Goal: Transaction & Acquisition: Purchase product/service

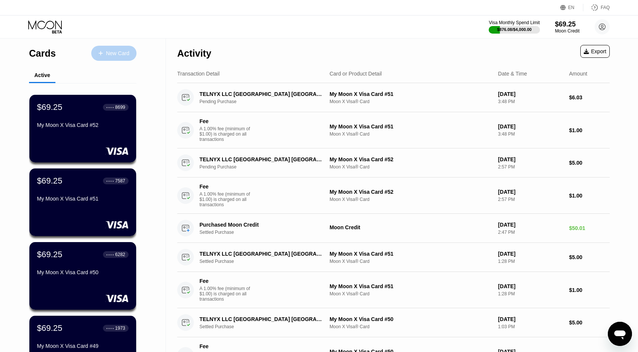
click at [115, 49] on div "New Card" at bounding box center [113, 53] width 45 height 15
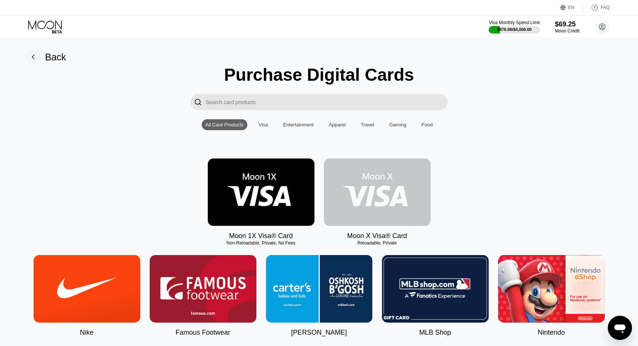
click at [370, 192] on img at bounding box center [377, 192] width 107 height 68
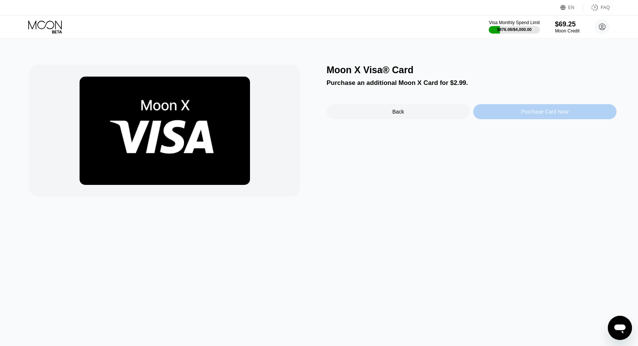
click at [498, 113] on div "Purchase Card Now" at bounding box center [544, 111] width 143 height 15
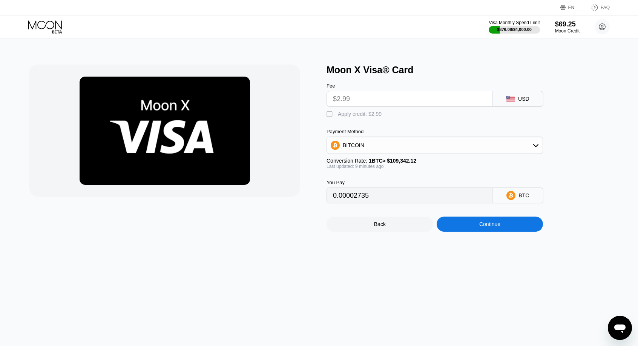
click at [345, 118] on div " Apply credit: $2.99" at bounding box center [356, 115] width 59 height 8
click at [344, 117] on div "Apply credit: $2.99" at bounding box center [360, 114] width 44 height 6
type input "0"
click at [506, 252] on div "Moon X Visa® Card Fee $2.99 USD  Apply credit: $2.99 Payment Method BITCOIN Co…" at bounding box center [319, 192] width 644 height 308
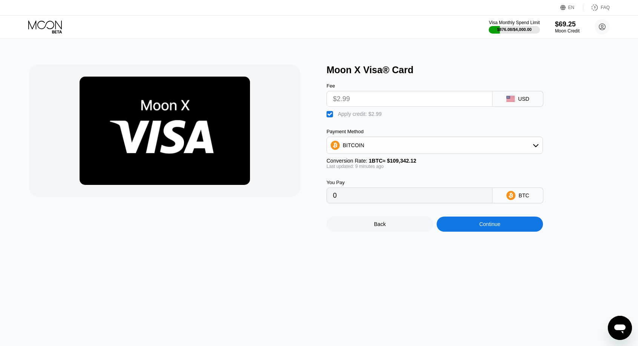
click at [497, 240] on div "Moon X Visa® Card Fee $2.99 USD  Apply credit: $2.99 Payment Method BITCOIN Co…" at bounding box center [319, 192] width 644 height 308
click at [484, 223] on div "Continue" at bounding box center [490, 224] width 107 height 15
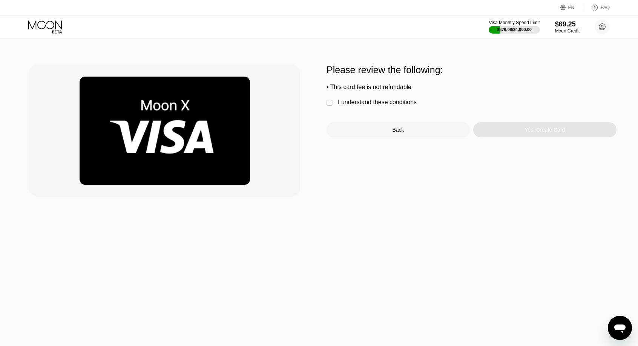
click at [356, 106] on div "I understand these conditions" at bounding box center [377, 102] width 79 height 7
click at [499, 121] on div "Please review the following: • This card fee is not refundable  I understand t…" at bounding box center [472, 101] width 290 height 73
click at [509, 126] on div "Please review the following: • This card fee is not refundable  I understand t…" at bounding box center [472, 101] width 290 height 73
click at [515, 132] on div "Yes, Create Card" at bounding box center [544, 129] width 143 height 15
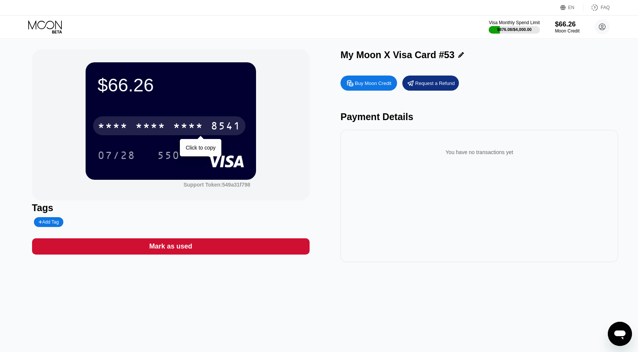
click at [201, 124] on div "* * * *" at bounding box center [188, 127] width 30 height 12
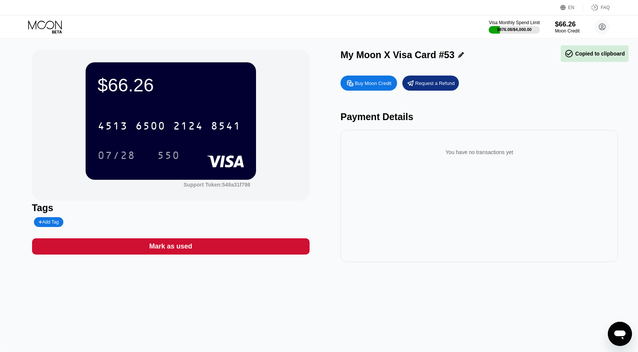
click at [129, 155] on div "07/28" at bounding box center [117, 156] width 38 height 12
click at [169, 153] on div "550" at bounding box center [168, 156] width 23 height 12
click at [55, 24] on icon at bounding box center [45, 24] width 34 height 9
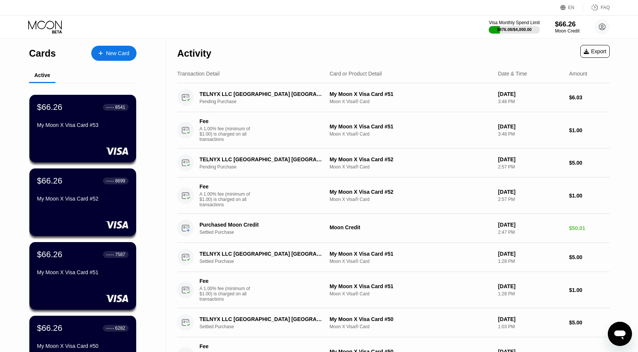
click at [131, 57] on div "New Card" at bounding box center [113, 53] width 45 height 15
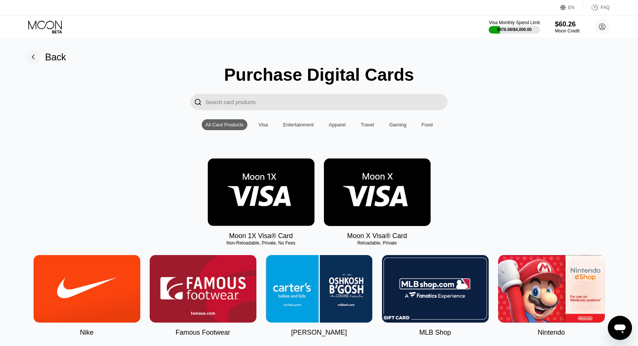
click at [358, 189] on img at bounding box center [377, 192] width 107 height 68
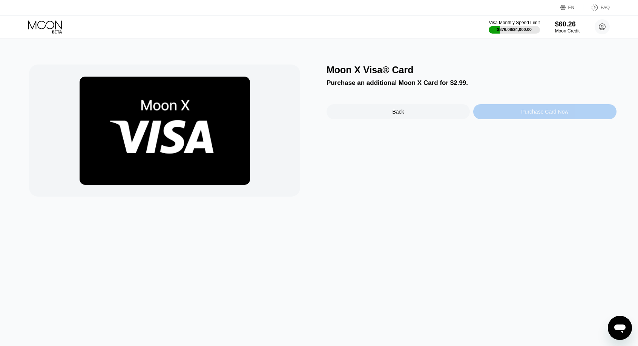
click at [502, 116] on div "Purchase Card Now" at bounding box center [544, 111] width 143 height 15
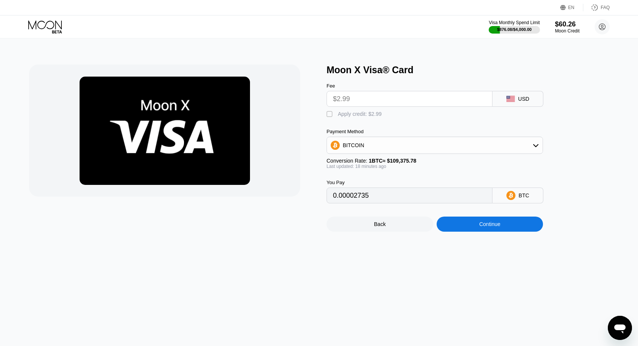
click at [333, 115] on div "" at bounding box center [331, 115] width 8 height 8
type input "0"
click at [486, 237] on div "Moon X Visa® Card Fee $2.99 USD  Apply credit: $2.99 Payment Method BITCOIN Co…" at bounding box center [319, 192] width 644 height 308
click at [485, 227] on div "Continue" at bounding box center [489, 224] width 21 height 6
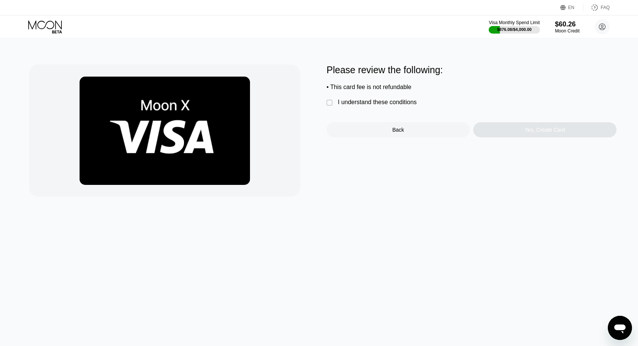
click at [333, 106] on div "" at bounding box center [331, 103] width 8 height 8
click at [559, 133] on div "Yes, Create Card" at bounding box center [545, 130] width 40 height 6
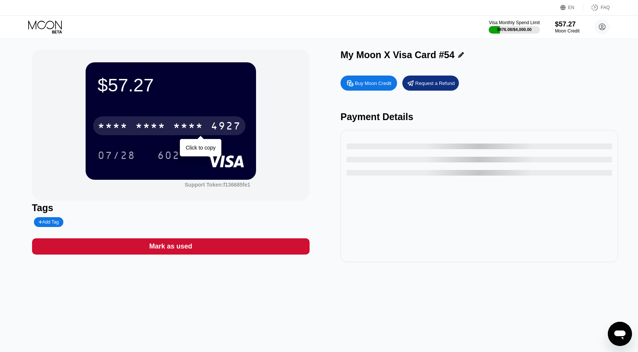
click at [168, 128] on div "* * * * * * * * * * * * 4927" at bounding box center [169, 125] width 152 height 19
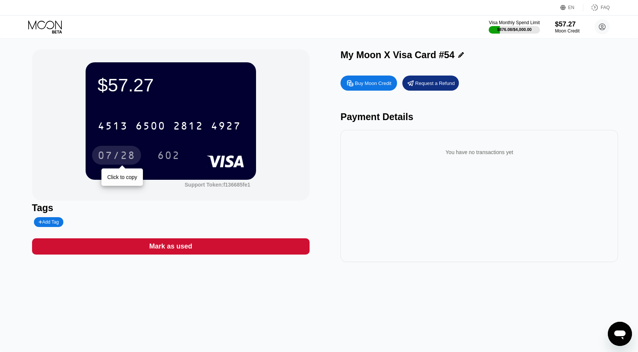
click at [108, 152] on div "07/28" at bounding box center [117, 156] width 38 height 12
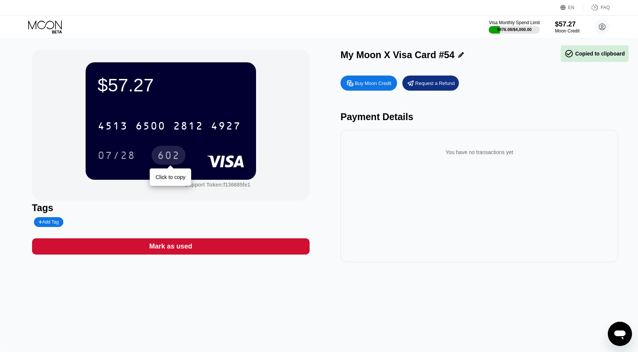
click at [168, 160] on div "602" at bounding box center [168, 156] width 23 height 12
click at [41, 22] on icon at bounding box center [45, 26] width 35 height 13
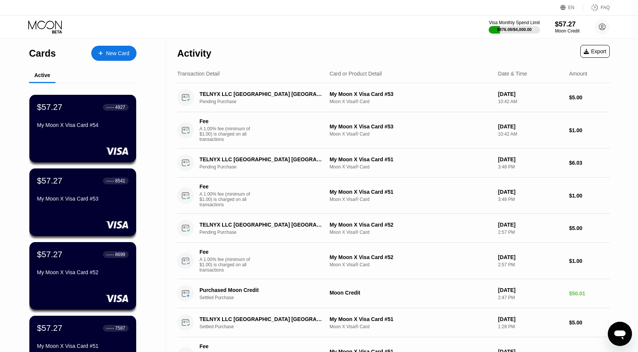
click at [96, 49] on div "New Card" at bounding box center [113, 53] width 45 height 15
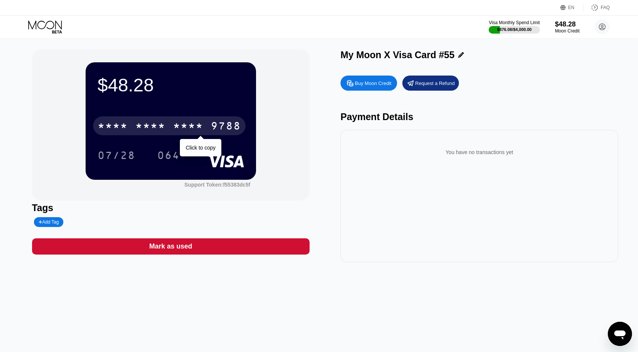
click at [164, 124] on div "* * * *" at bounding box center [150, 127] width 30 height 12
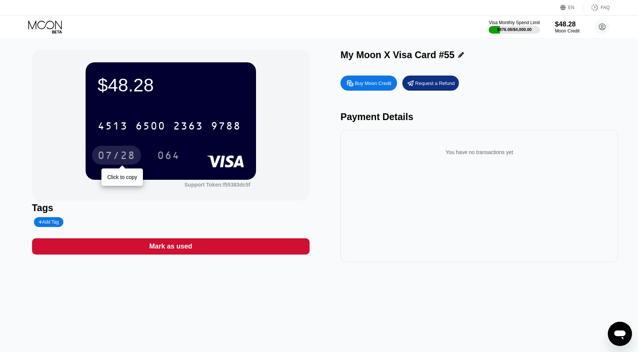
click at [114, 153] on div "07/28" at bounding box center [117, 156] width 38 height 12
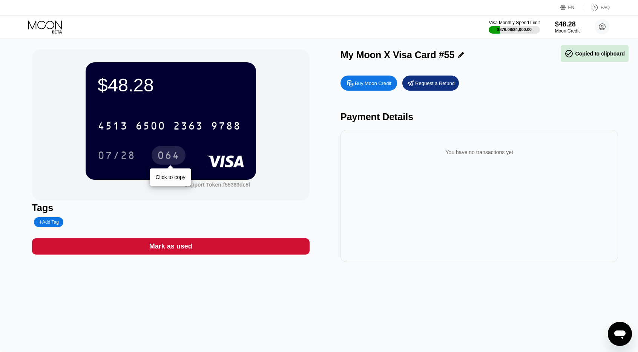
click at [160, 156] on div "064" at bounding box center [168, 156] width 23 height 12
click at [56, 29] on icon at bounding box center [45, 26] width 35 height 13
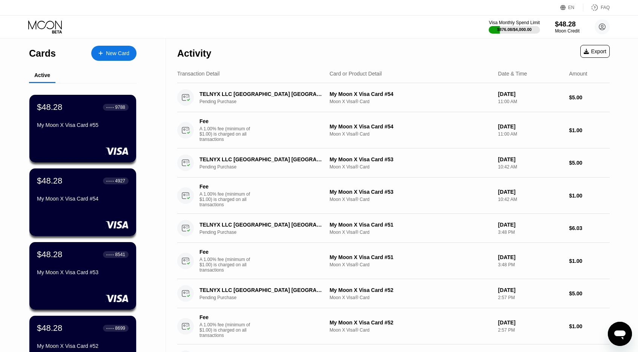
click at [117, 49] on div "New Card" at bounding box center [113, 53] width 45 height 15
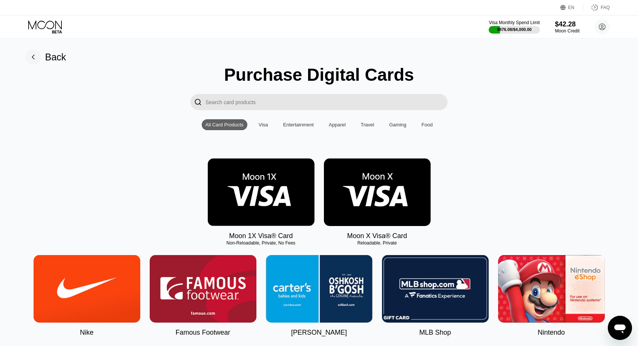
click at [384, 194] on img at bounding box center [377, 192] width 107 height 68
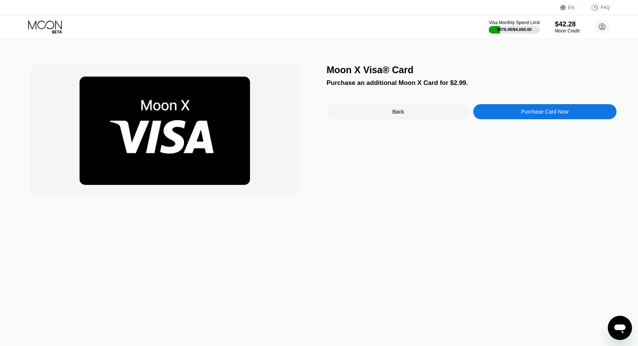
click at [546, 125] on div "Moon X Visa® Card Purchase an additional Moon X Card for $2.99. Back Purchase C…" at bounding box center [472, 131] width 290 height 132
click at [542, 119] on div "Purchase Card Now" at bounding box center [544, 111] width 143 height 15
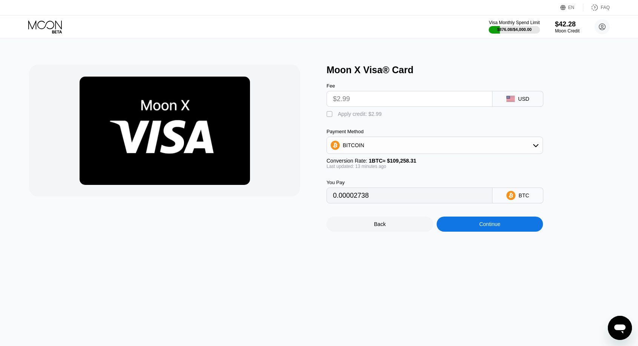
click at [331, 117] on div "" at bounding box center [331, 115] width 8 height 8
type input "0"
click at [477, 224] on div "Continue" at bounding box center [490, 224] width 107 height 15
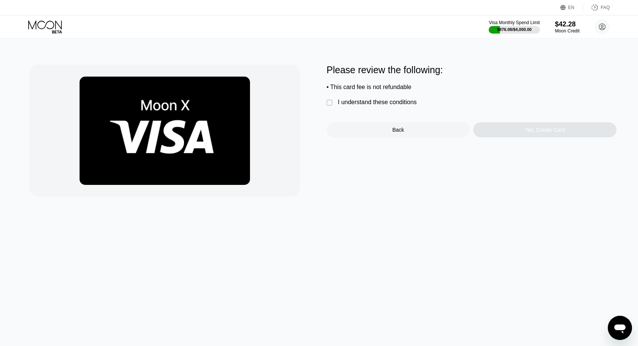
click at [348, 105] on div "I understand these conditions" at bounding box center [377, 102] width 79 height 7
click at [520, 135] on div "Yes, Create Card" at bounding box center [544, 129] width 143 height 15
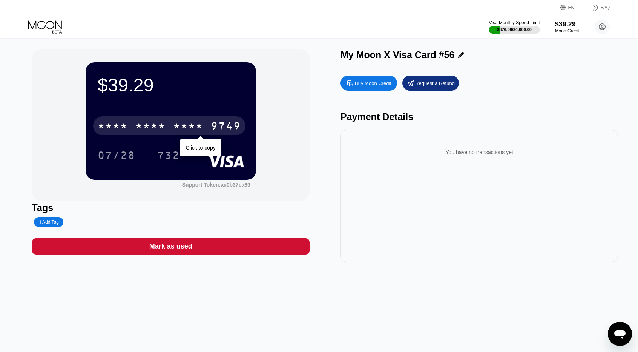
click at [209, 132] on div "* * * * * * * * * * * * 9749" at bounding box center [169, 125] width 152 height 19
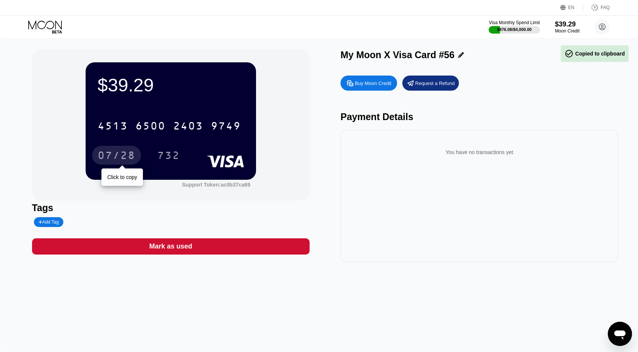
click at [114, 154] on div "07/28" at bounding box center [117, 156] width 38 height 12
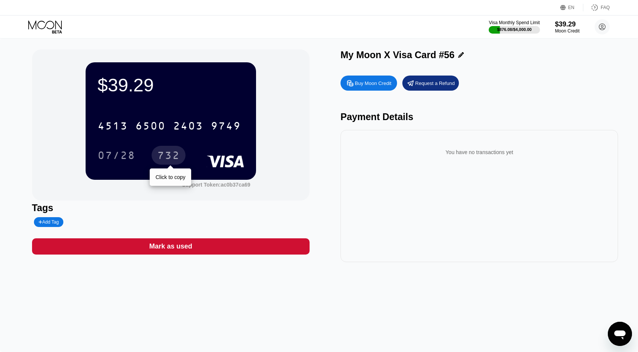
click at [177, 157] on div "732" at bounding box center [168, 156] width 23 height 12
